Goal: Go to known website: Access a specific website the user already knows

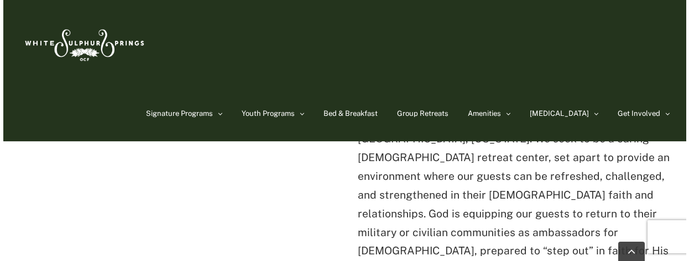
scroll to position [368, 0]
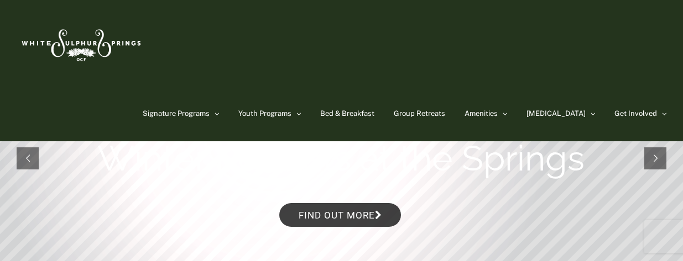
scroll to position [315, 0]
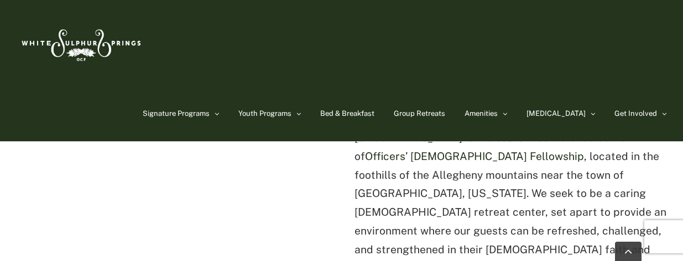
click at [459, 154] on link "Officers’ [DEMOGRAPHIC_DATA] Fellowship" at bounding box center [474, 156] width 219 height 12
